Goal: Task Accomplishment & Management: Manage account settings

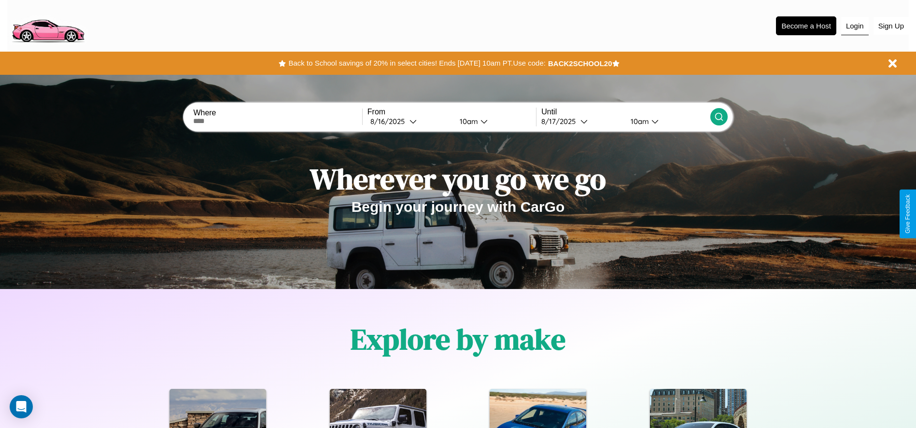
click at [854, 26] on button "Login" at bounding box center [855, 26] width 28 height 18
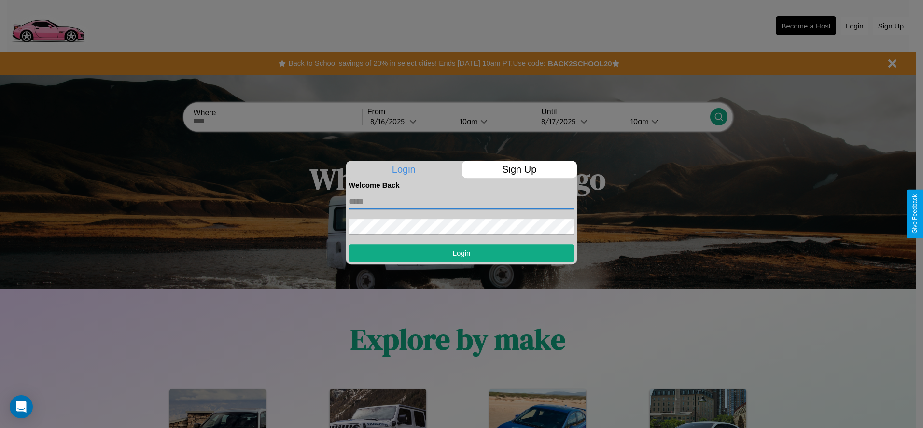
click at [461, 201] on input "text" at bounding box center [461, 201] width 226 height 15
type input "**********"
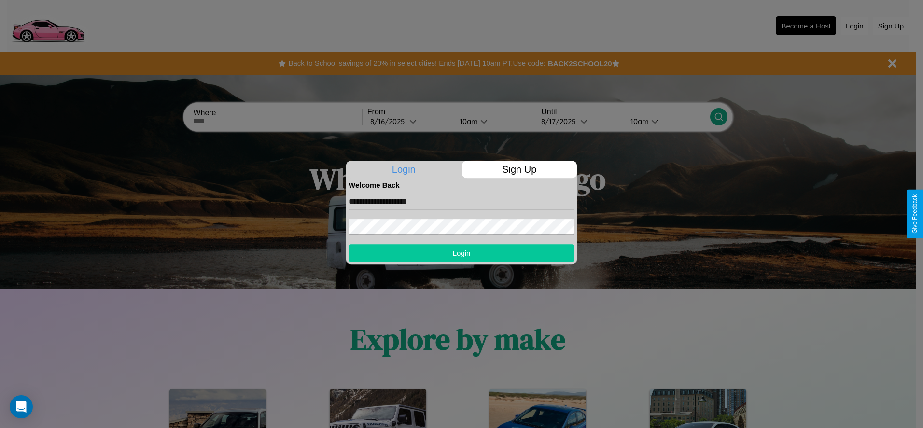
click at [461, 253] on button "Login" at bounding box center [461, 253] width 226 height 18
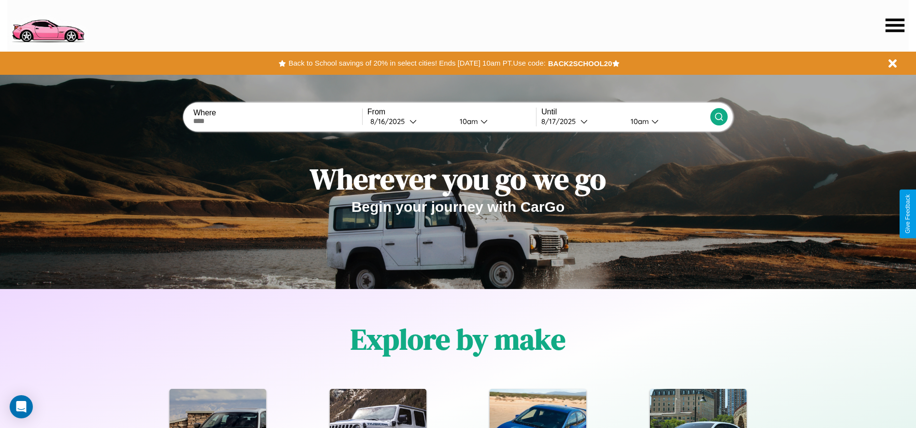
click at [894, 25] on icon at bounding box center [894, 25] width 19 height 14
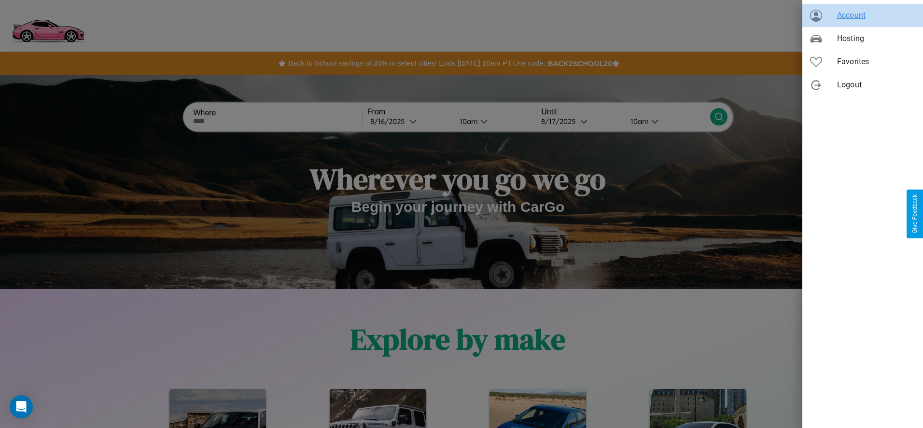
click at [863, 15] on span "Account" at bounding box center [876, 16] width 78 height 12
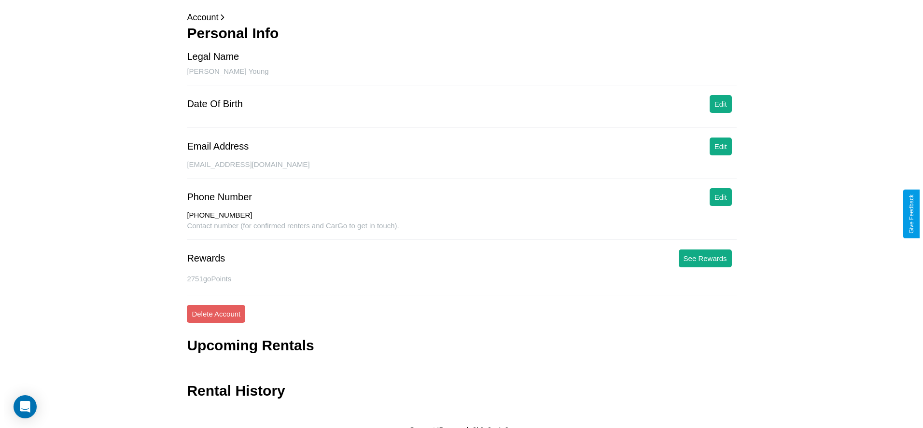
scroll to position [47, 0]
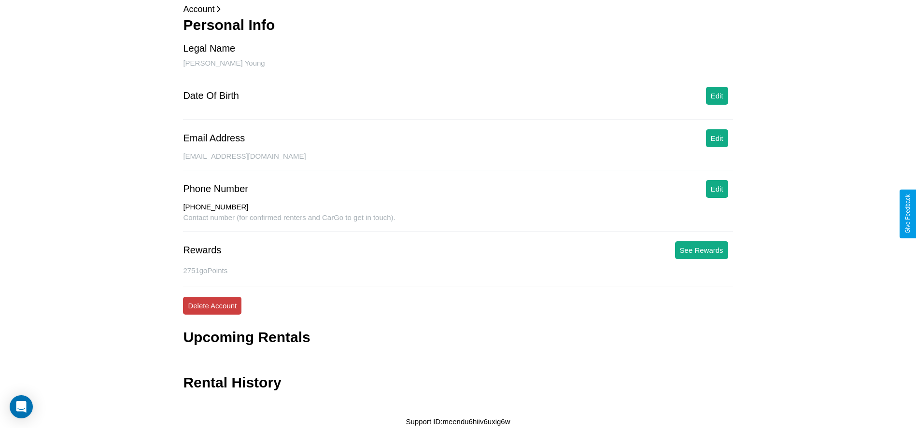
click at [212, 306] on button "Delete Account" at bounding box center [212, 306] width 58 height 18
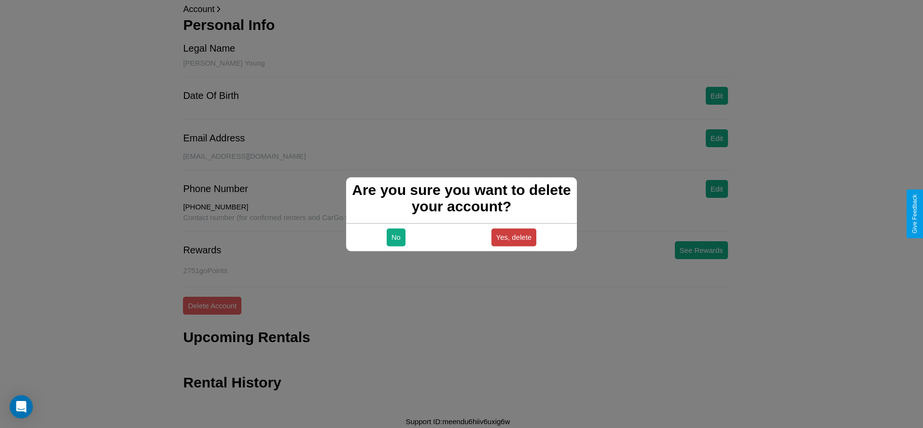
click at [514, 237] on button "Yes, delete" at bounding box center [513, 237] width 45 height 18
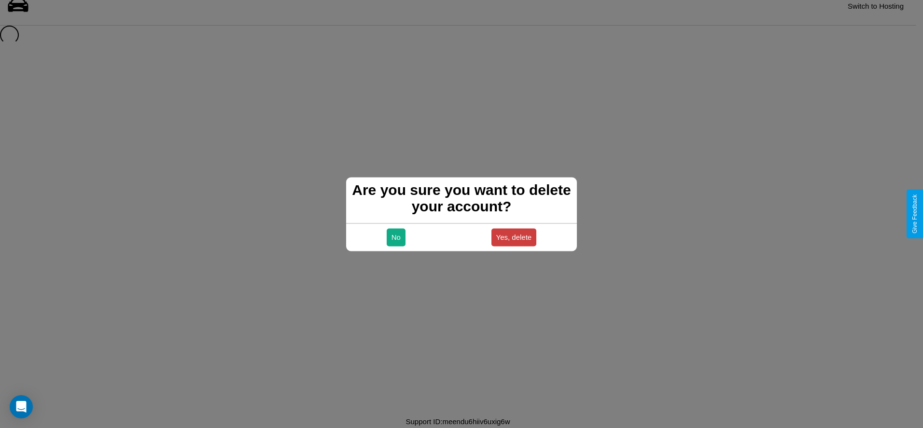
scroll to position [13, 0]
